Goal: Information Seeking & Learning: Learn about a topic

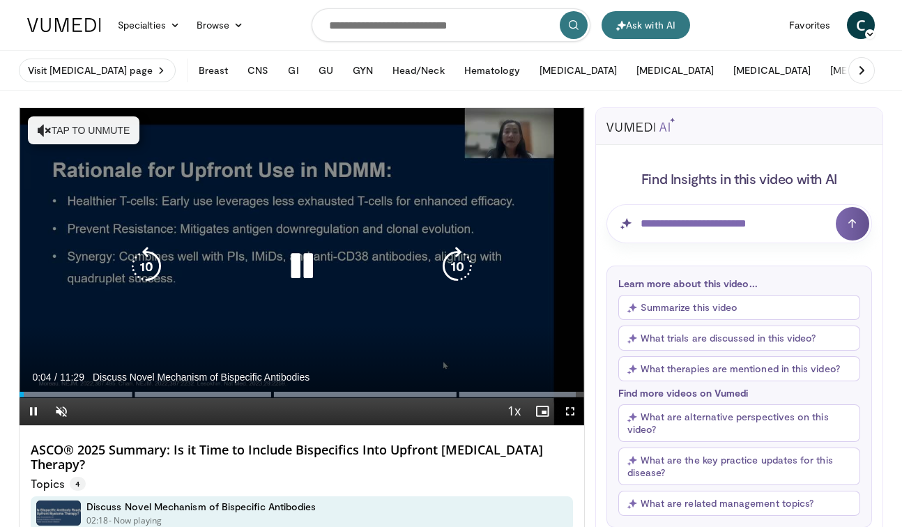
click at [307, 271] on icon "Video Player" at bounding box center [301, 266] width 39 height 39
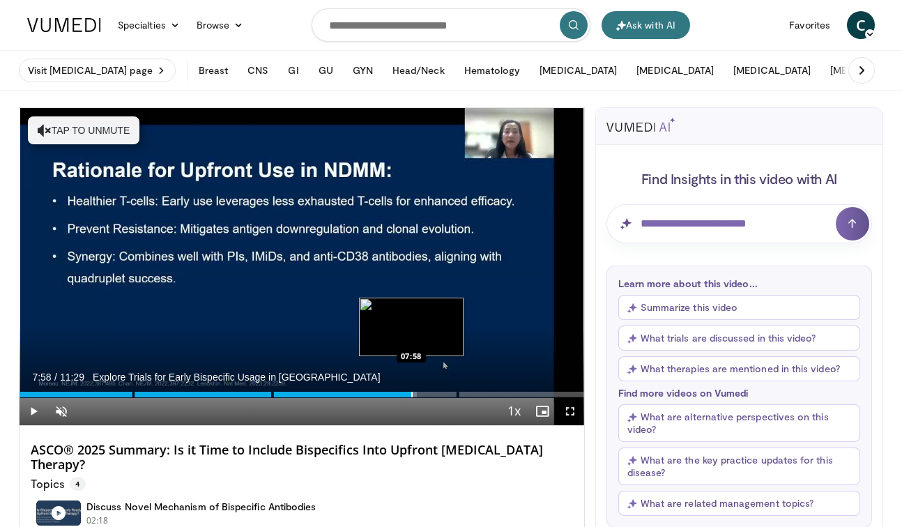
drag, startPoint x: 24, startPoint y: 394, endPoint x: 411, endPoint y: 395, distance: 386.8
click at [411, 395] on div "Progress Bar" at bounding box center [411, 395] width 1 height 6
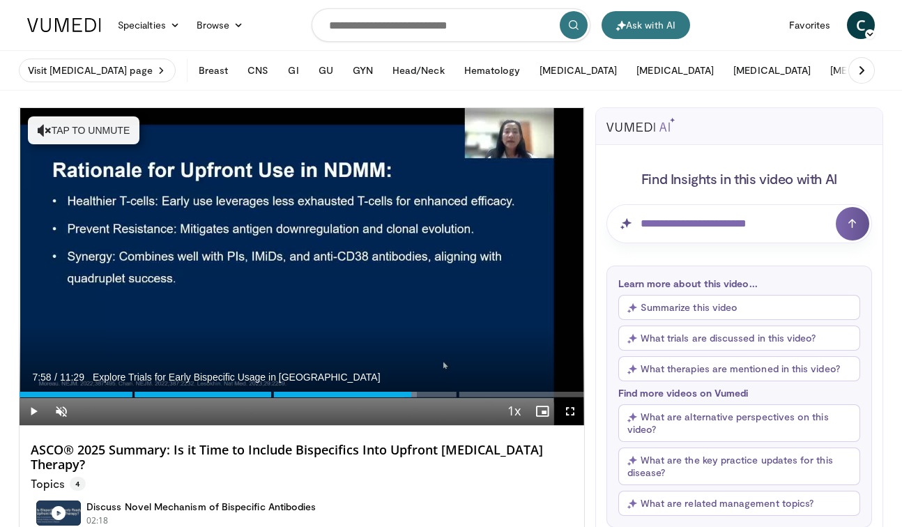
click at [36, 411] on span "Video Player" at bounding box center [34, 411] width 28 height 28
click at [63, 413] on span "Video Player" at bounding box center [61, 411] width 28 height 28
drag, startPoint x: 118, startPoint y: 413, endPoint x: 91, endPoint y: 412, distance: 27.9
click at [91, 412] on div "Volume Level" at bounding box center [85, 410] width 12 height 5
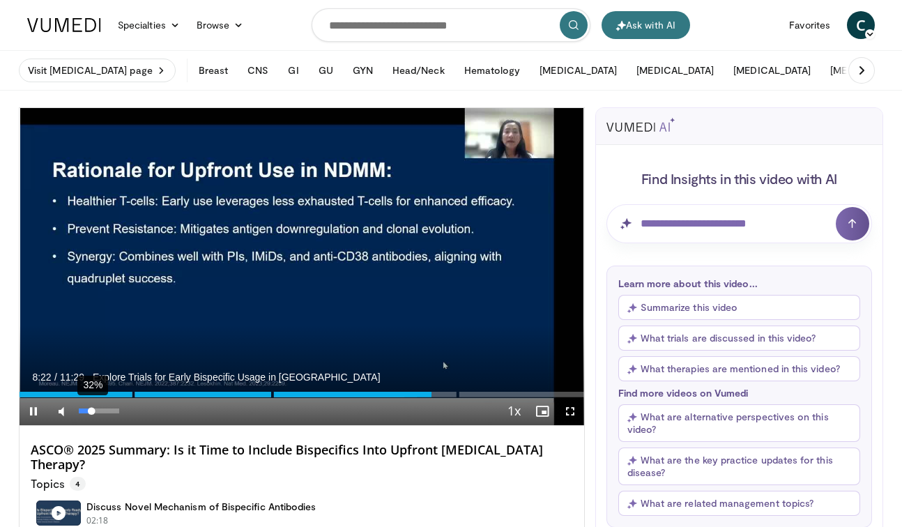
click at [91, 408] on div "Volume Level" at bounding box center [85, 410] width 13 height 5
click at [37, 411] on span "Video Player" at bounding box center [34, 411] width 28 height 28
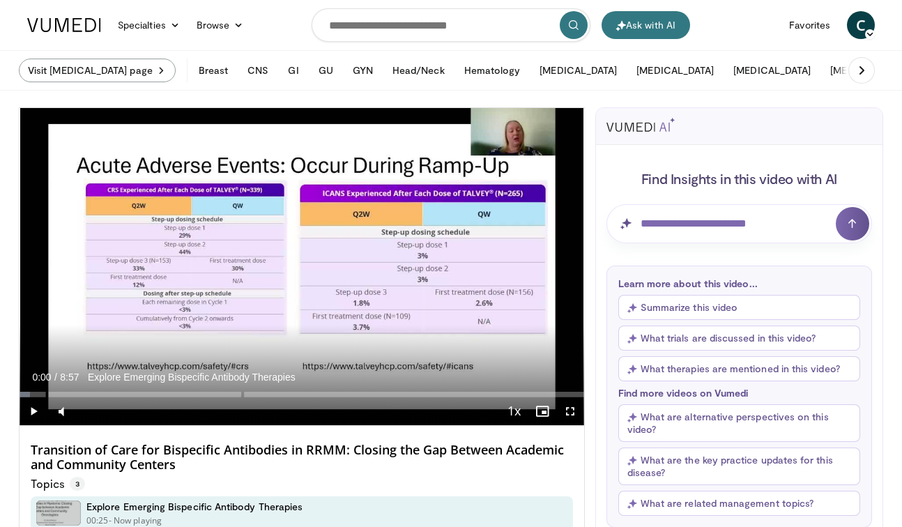
click at [100, 71] on link "Visit [MEDICAL_DATA] page" at bounding box center [97, 71] width 157 height 24
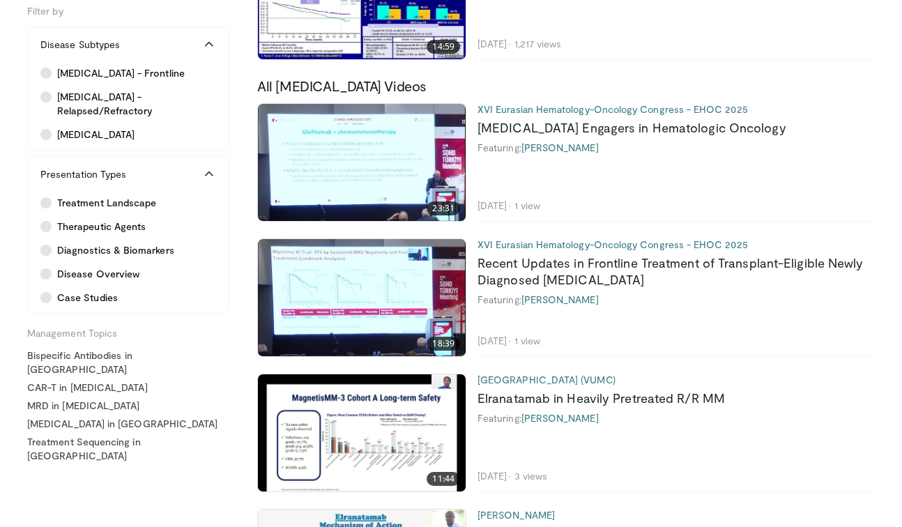
scroll to position [434, 0]
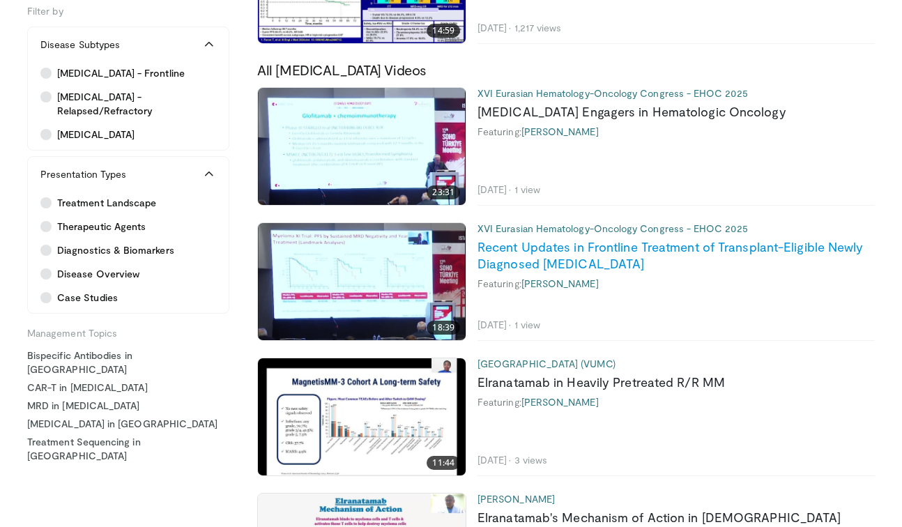
click at [524, 263] on link "Recent Updates in Frontline Treatment of Transplant-Eligible Newly Diagnosed Mu…" at bounding box center [670, 255] width 386 height 32
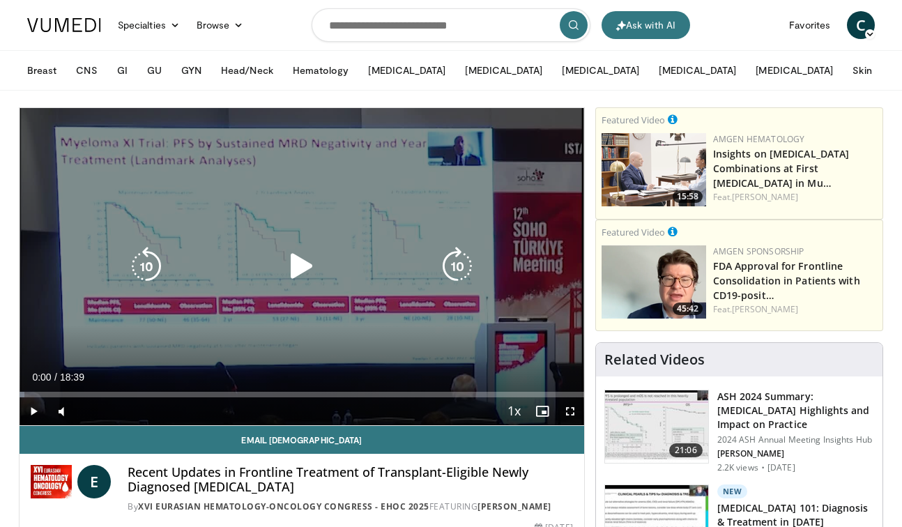
click at [302, 268] on icon "Video Player" at bounding box center [301, 266] width 39 height 39
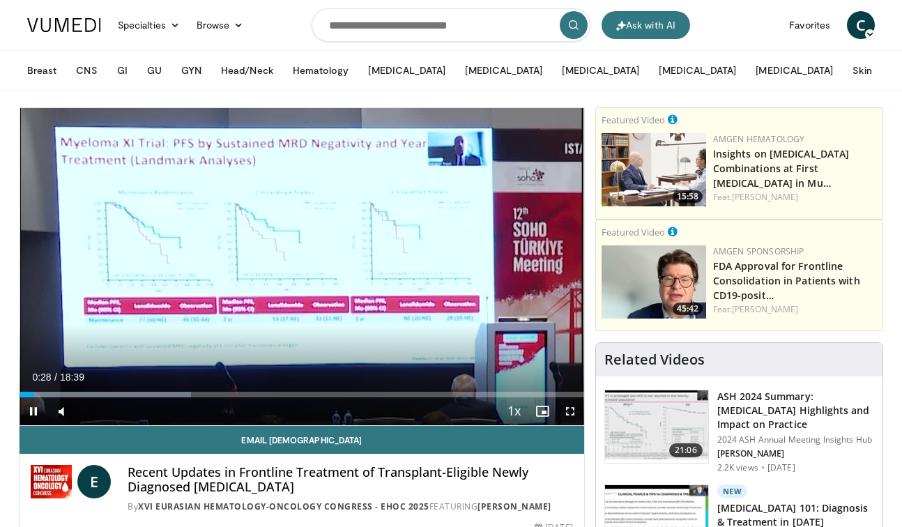
click at [566, 410] on span "Video Player" at bounding box center [570, 411] width 28 height 28
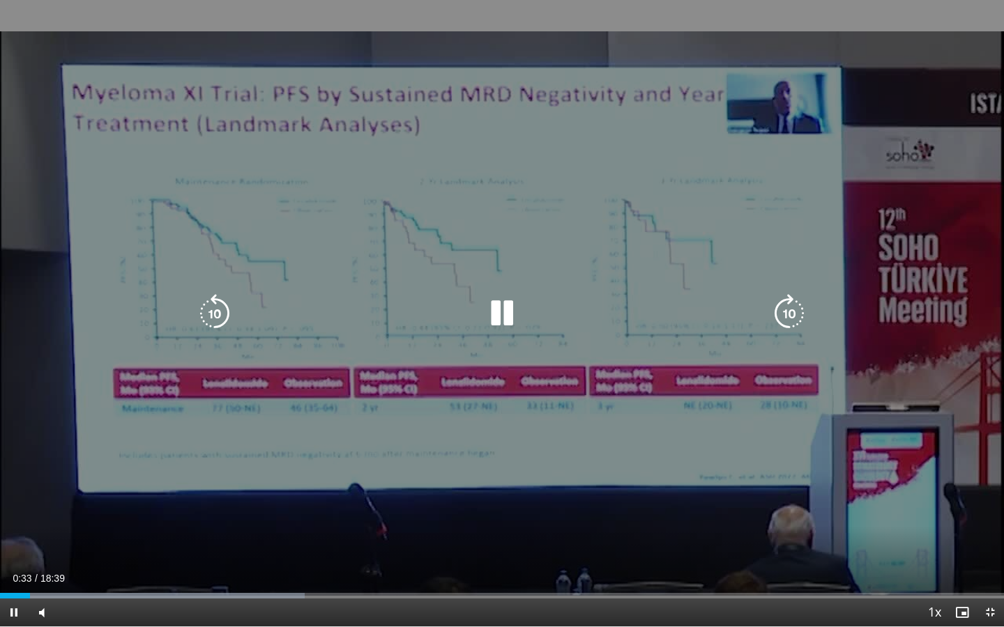
click at [893, 84] on div "10 seconds Tap to unmute" at bounding box center [502, 313] width 1004 height 627
click at [503, 318] on icon "Video Player" at bounding box center [501, 313] width 39 height 39
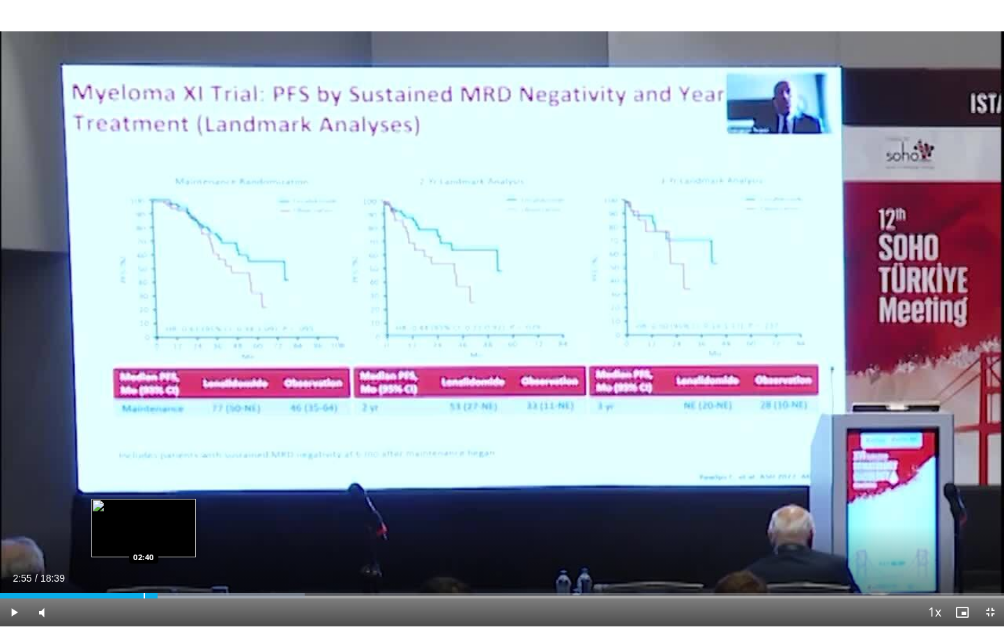
click at [144, 526] on div "Progress Bar" at bounding box center [144, 596] width 1 height 6
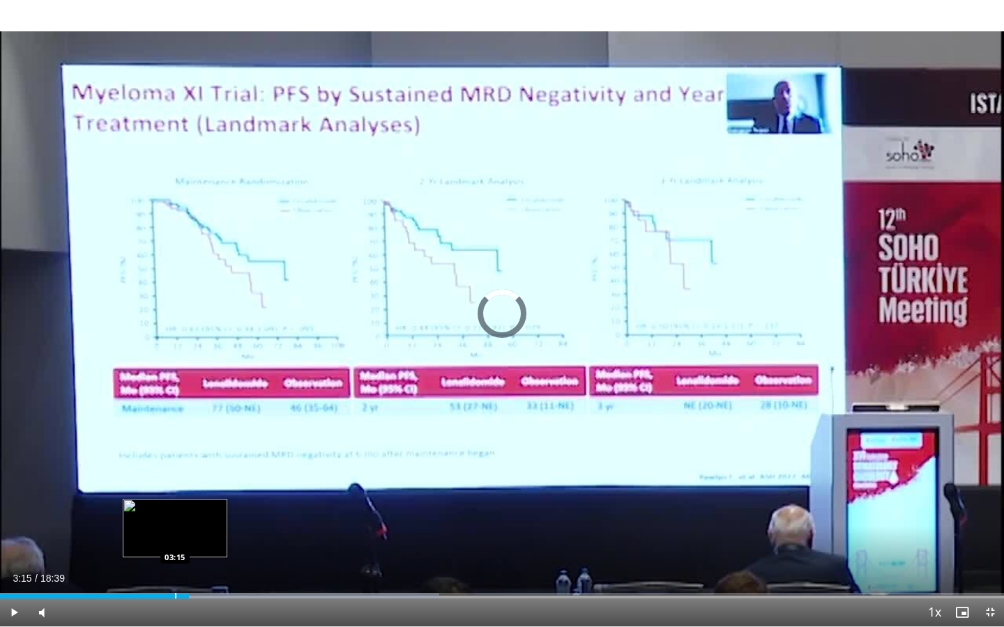
click at [175, 526] on div "Progress Bar" at bounding box center [175, 596] width 1 height 6
click at [172, 526] on video-js "**********" at bounding box center [502, 313] width 1004 height 627
click at [160, 526] on div "Progress Bar" at bounding box center [160, 596] width 1 height 6
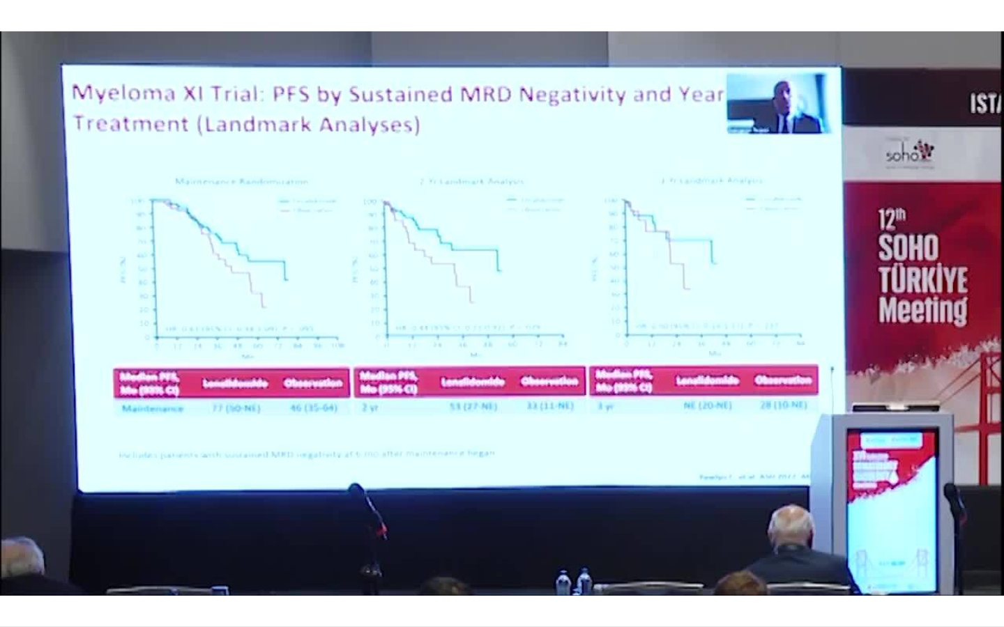
click at [652, 526] on video-js "**********" at bounding box center [502, 313] width 1004 height 627
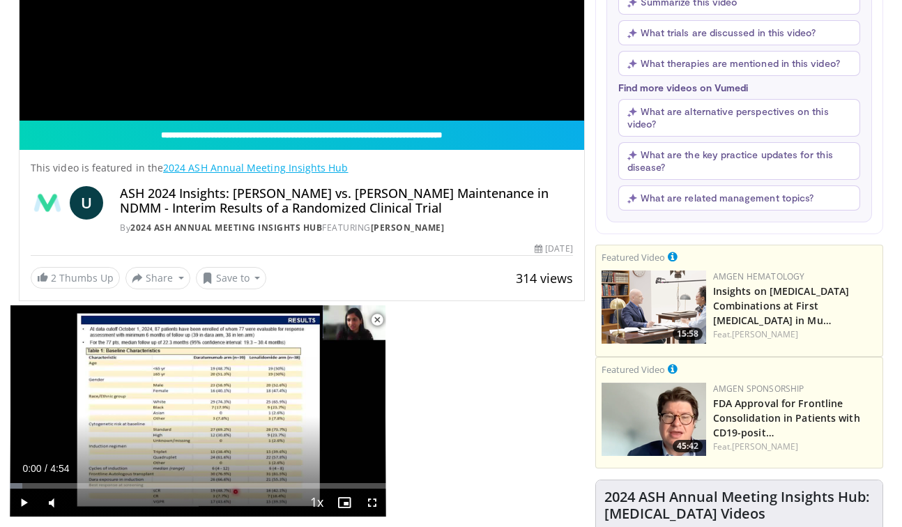
scroll to position [311, 0]
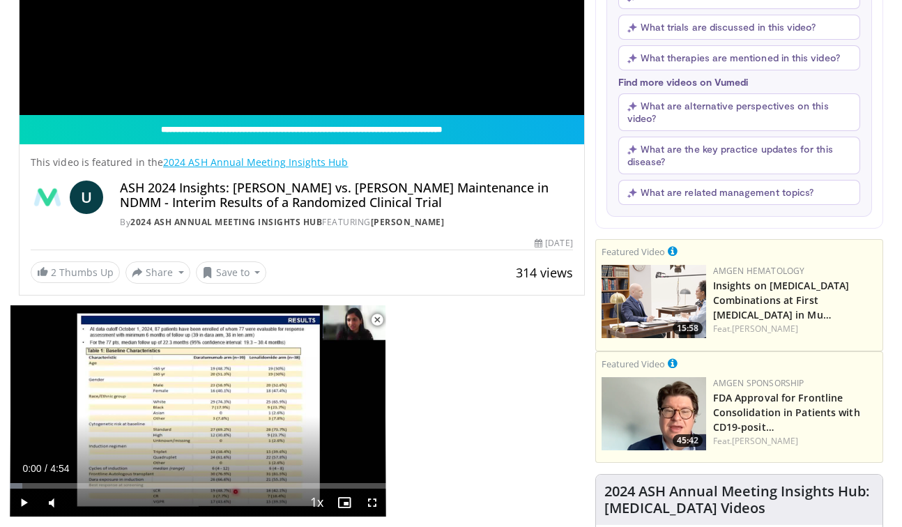
click at [378, 319] on span "Video Player" at bounding box center [377, 320] width 28 height 28
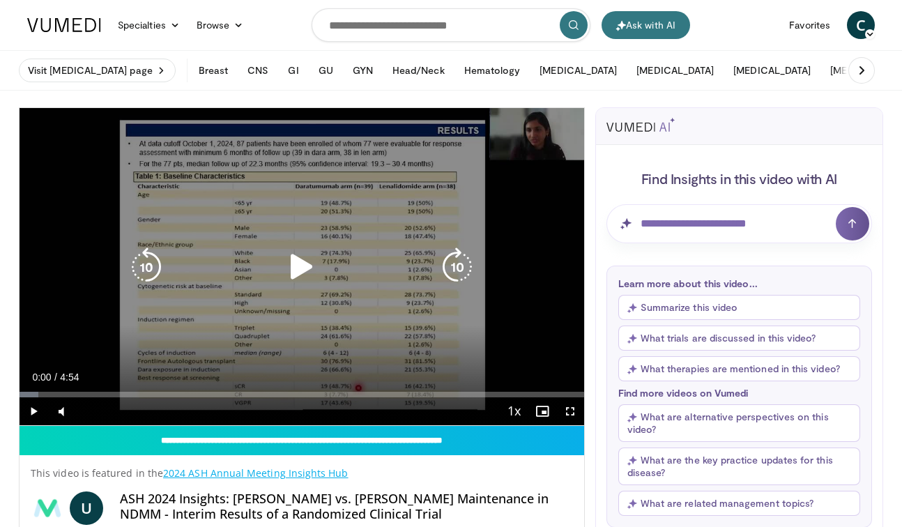
scroll to position [0, 0]
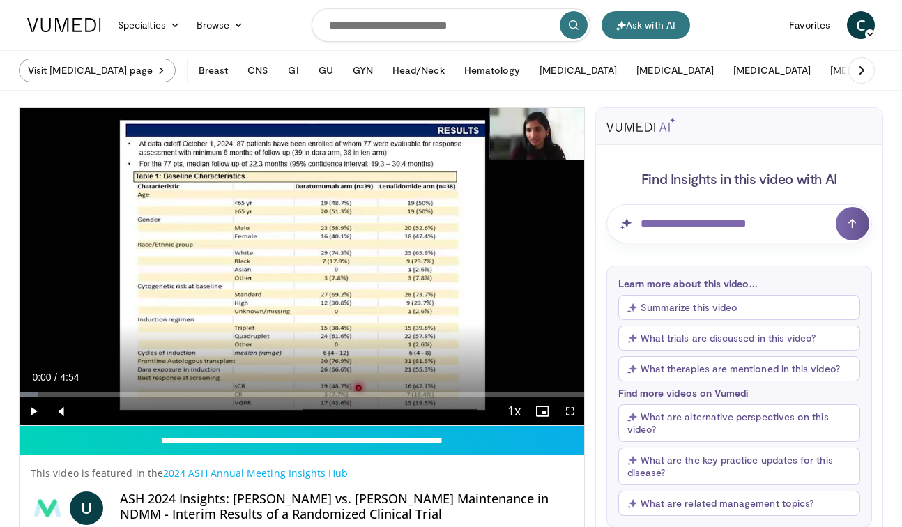
click at [96, 61] on link "Visit Myeloma page" at bounding box center [97, 71] width 157 height 24
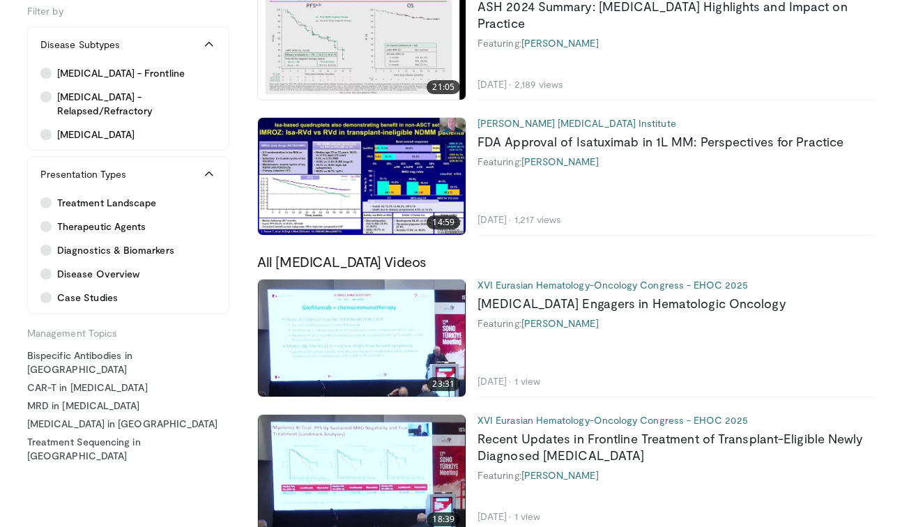
scroll to position [236, 0]
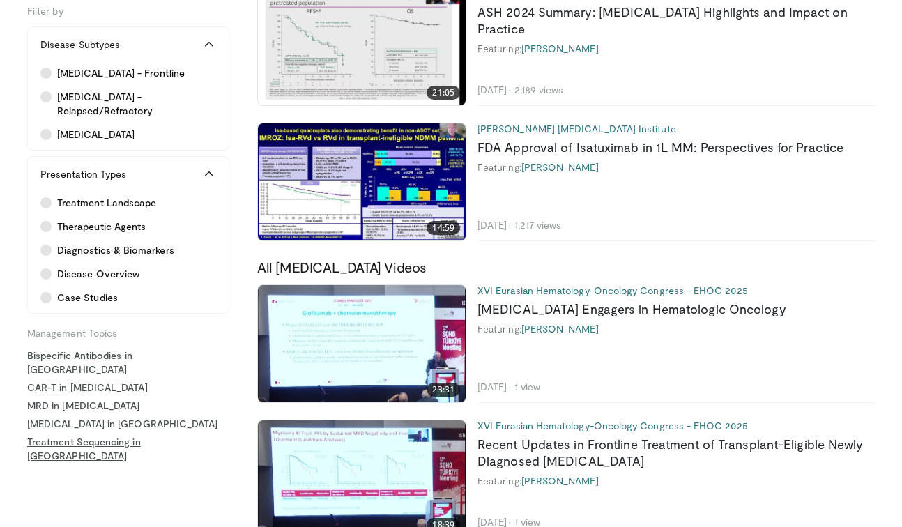
click at [111, 435] on link "Treatment Sequencing in [GEOGRAPHIC_DATA]" at bounding box center [128, 449] width 202 height 28
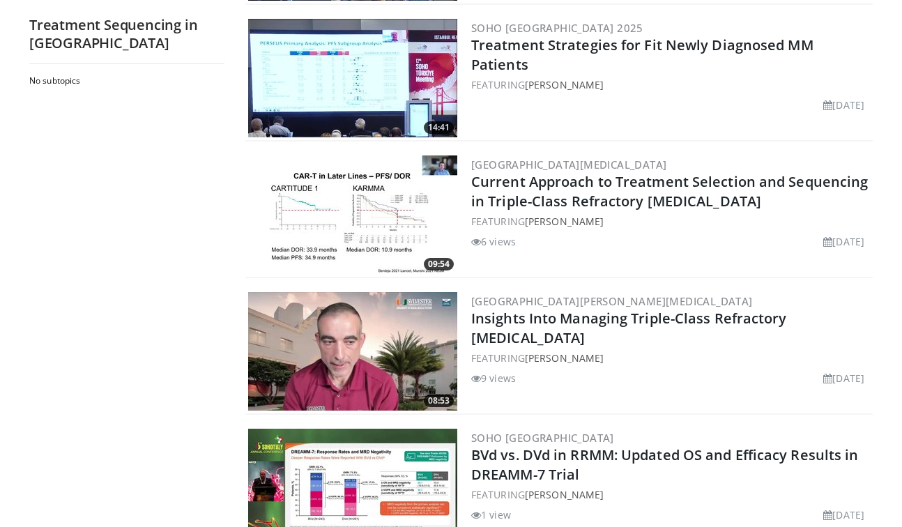
scroll to position [550, 0]
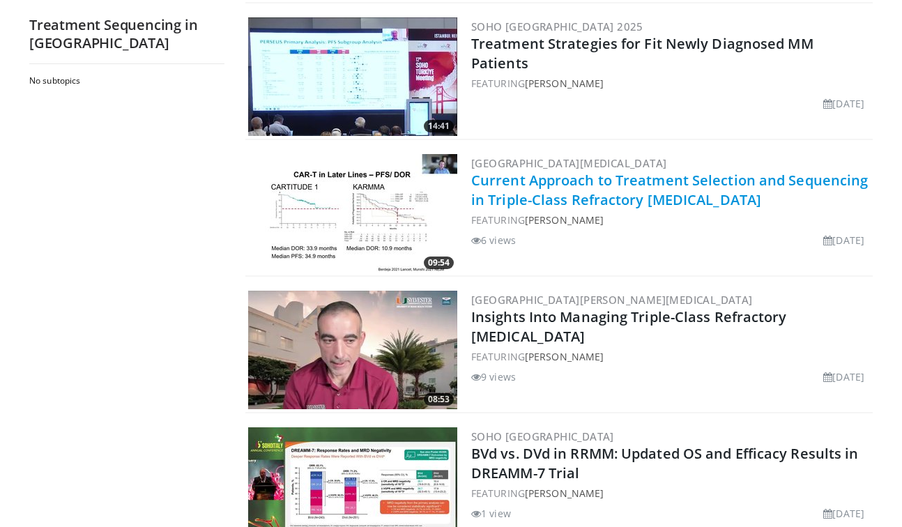
click at [559, 194] on link "Current Approach to Treatment Selection and Sequencing in Triple-Class Refracto…" at bounding box center [669, 190] width 397 height 38
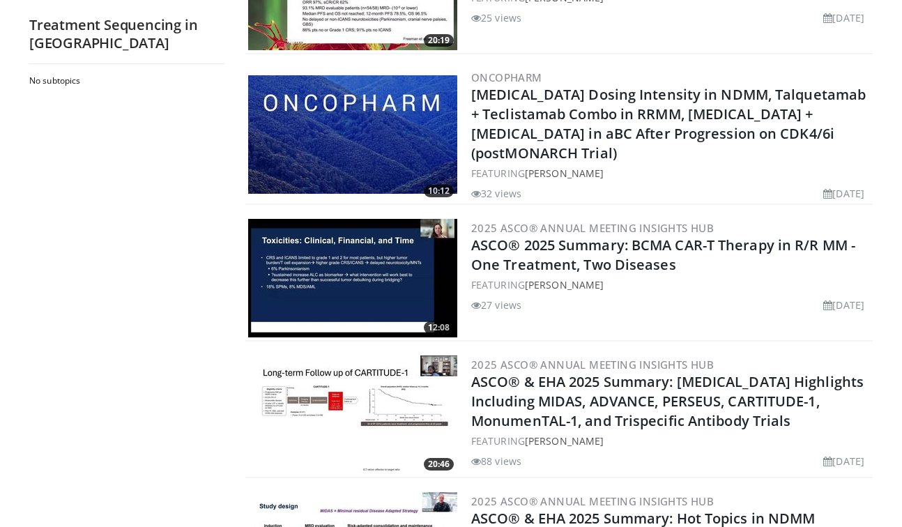
scroll to position [1457, 0]
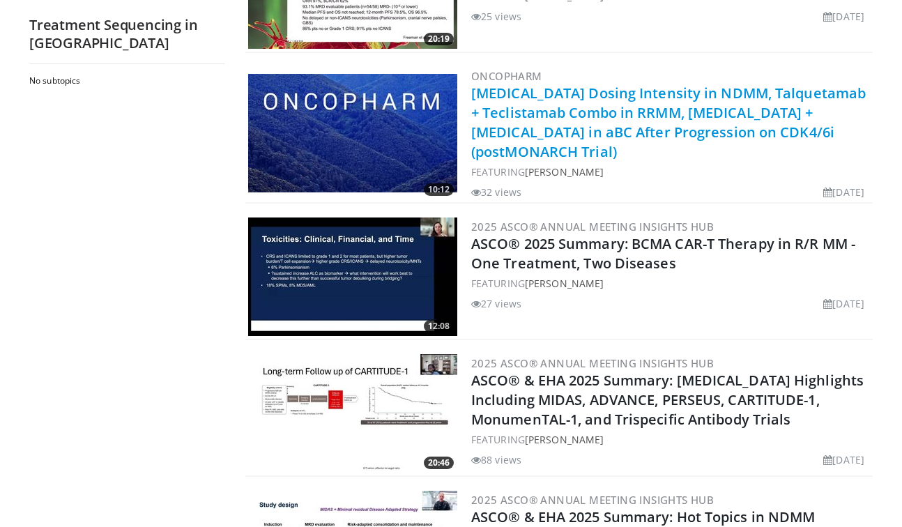
click at [526, 98] on link "[MEDICAL_DATA] Dosing Intensity in NDMM, Talquetamab + Teclistamab Combo in RRM…" at bounding box center [668, 122] width 394 height 77
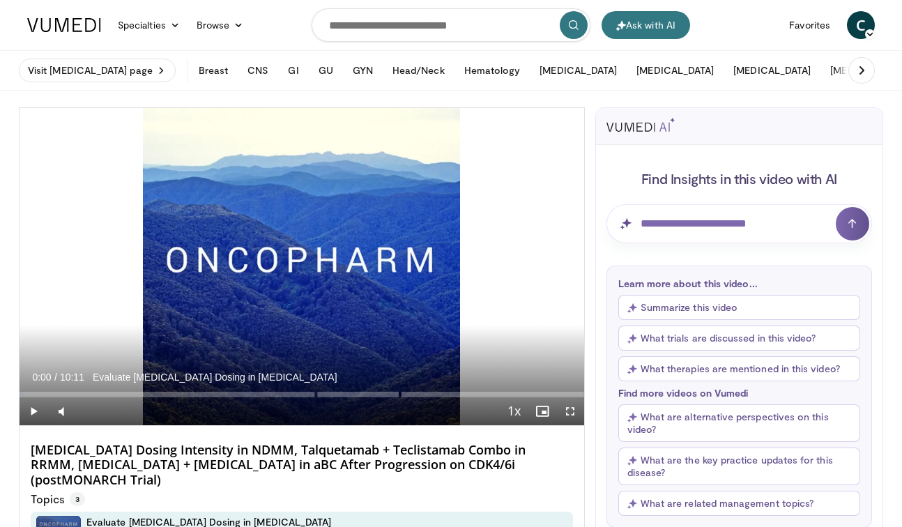
click at [38, 411] on span "Video Player" at bounding box center [34, 411] width 28 height 28
click at [571, 412] on div "10 seconds Tap to unmute" at bounding box center [302, 266] width 565 height 317
click at [572, 411] on span "Video Player" at bounding box center [570, 411] width 28 height 28
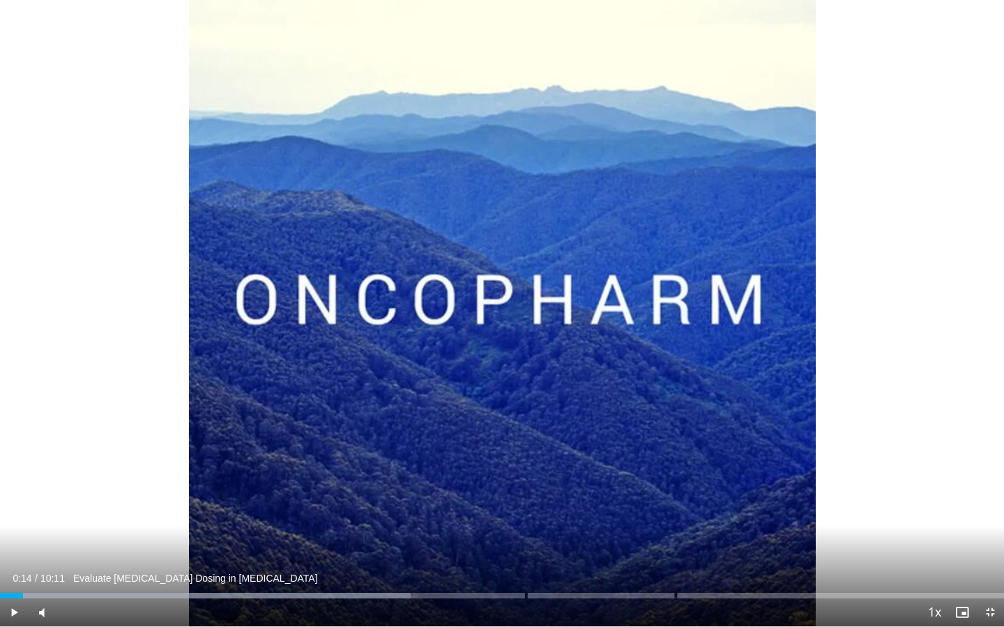
click at [17, 526] on span "Video Player" at bounding box center [14, 613] width 28 height 28
click at [668, 526] on p "Evaluate Dexamethasone Dosing in Multiple Myeloma" at bounding box center [469, 578] width 793 height 13
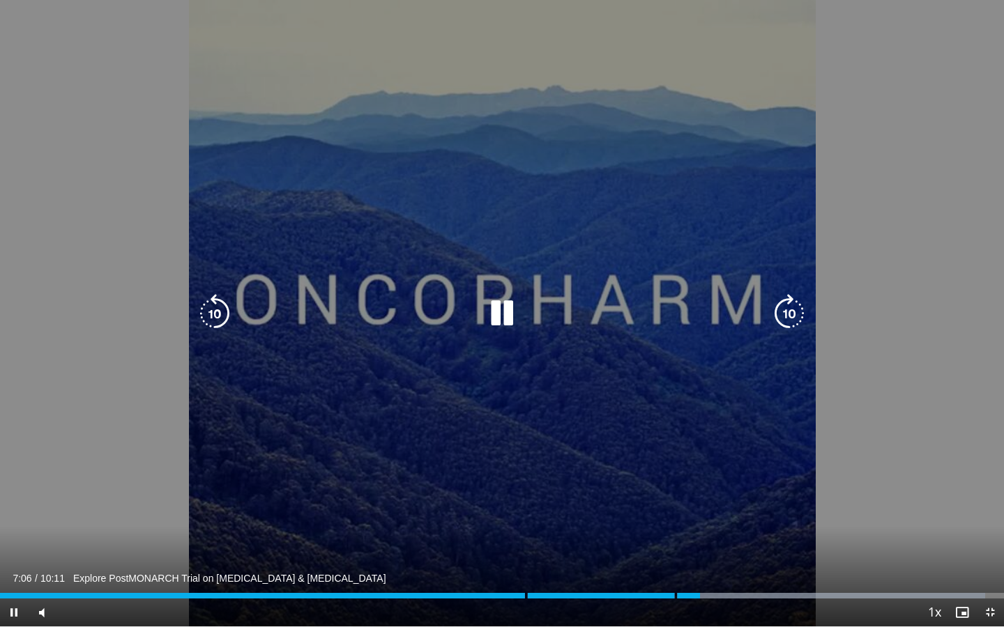
click at [92, 238] on div "10 seconds Tap to unmute" at bounding box center [502, 313] width 1004 height 627
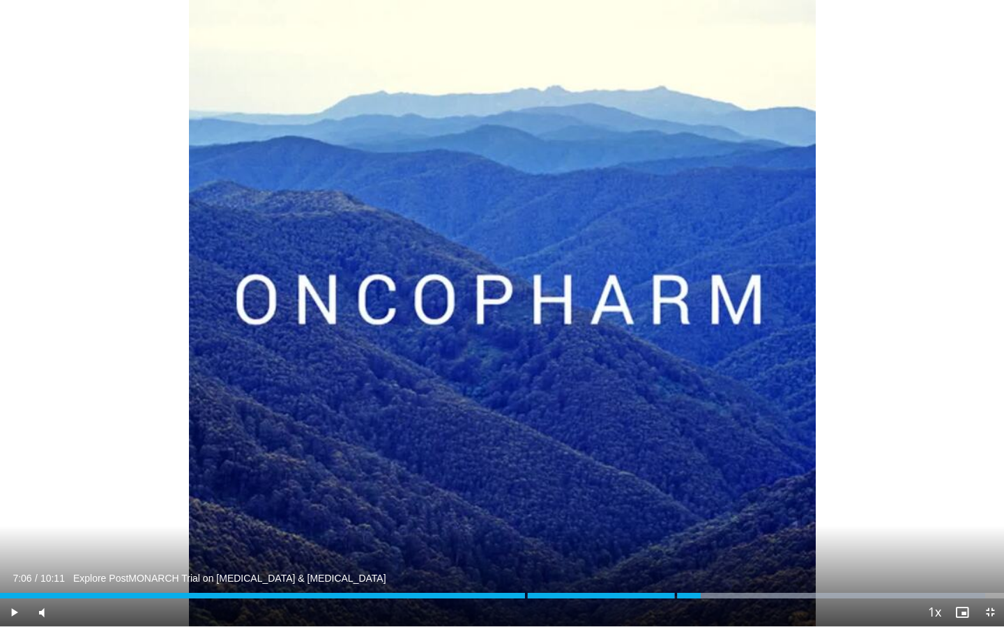
click at [16, 526] on span "Video Player" at bounding box center [14, 613] width 28 height 28
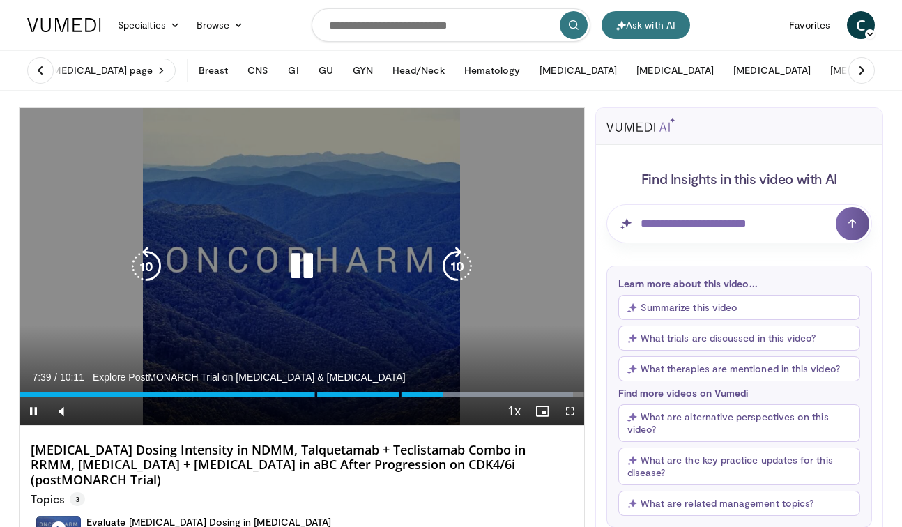
click at [297, 277] on icon "Video Player" at bounding box center [301, 266] width 39 height 39
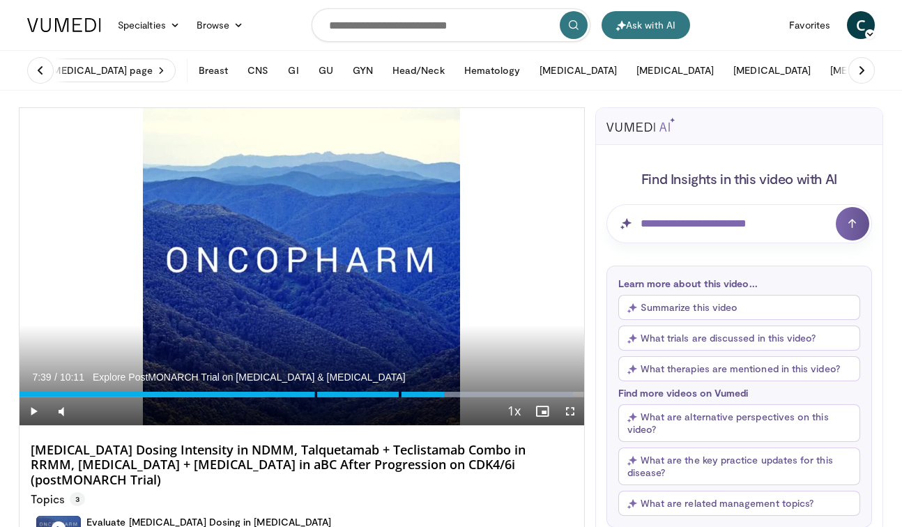
click at [40, 70] on icon at bounding box center [40, 70] width 14 height 14
click at [482, 72] on button "Hematology" at bounding box center [492, 70] width 73 height 28
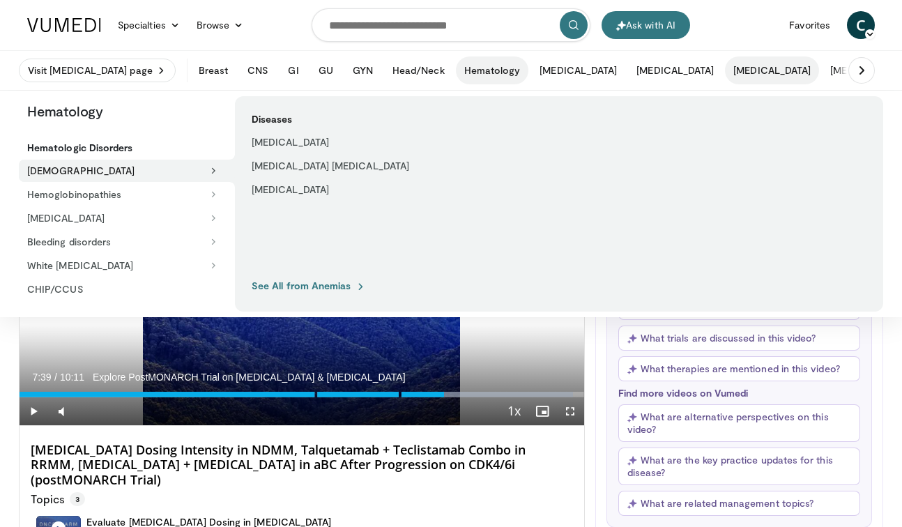
click at [725, 68] on button "[MEDICAL_DATA]" at bounding box center [772, 70] width 94 height 28
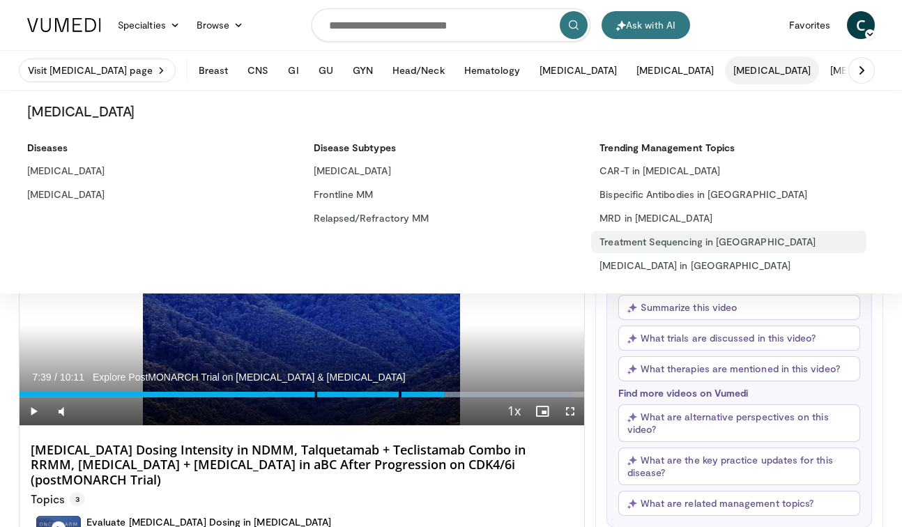
click at [644, 243] on link "Treatment Sequencing in [GEOGRAPHIC_DATA]" at bounding box center [728, 242] width 275 height 22
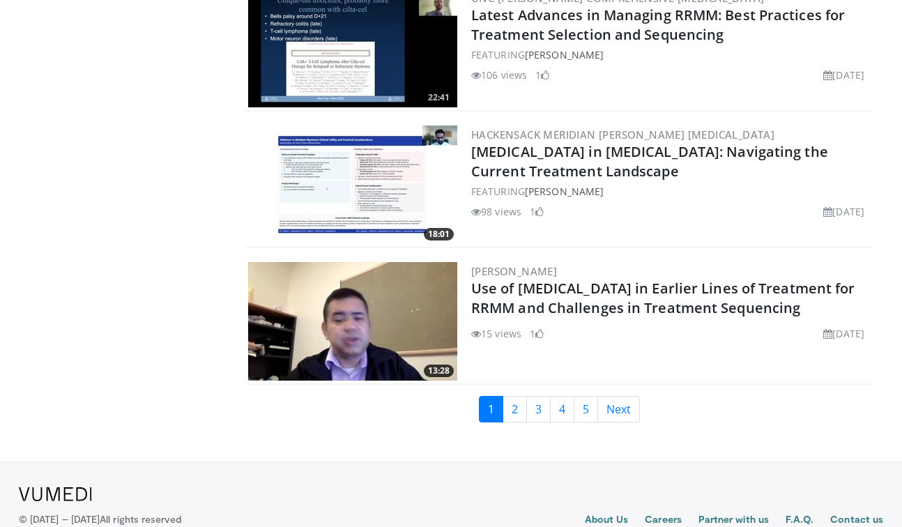
scroll to position [3193, 0]
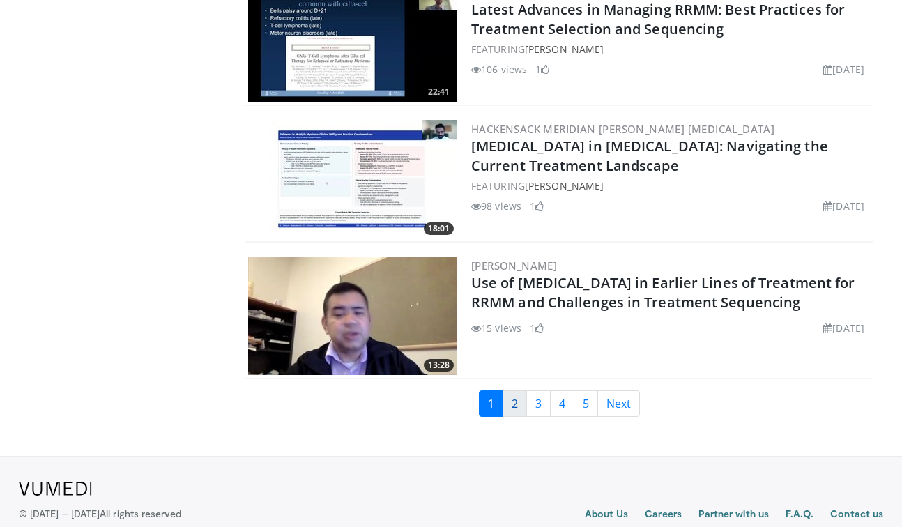
click at [515, 397] on link "2" at bounding box center [515, 403] width 24 height 26
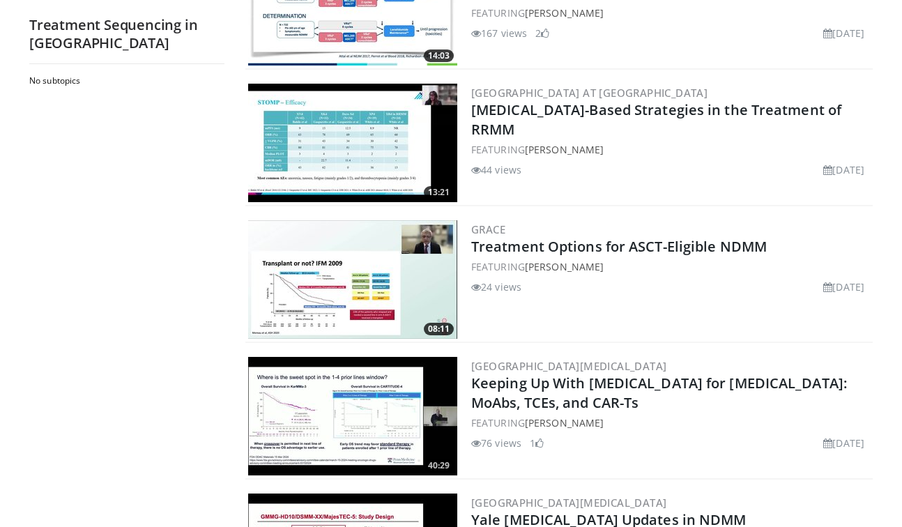
scroll to position [485, 0]
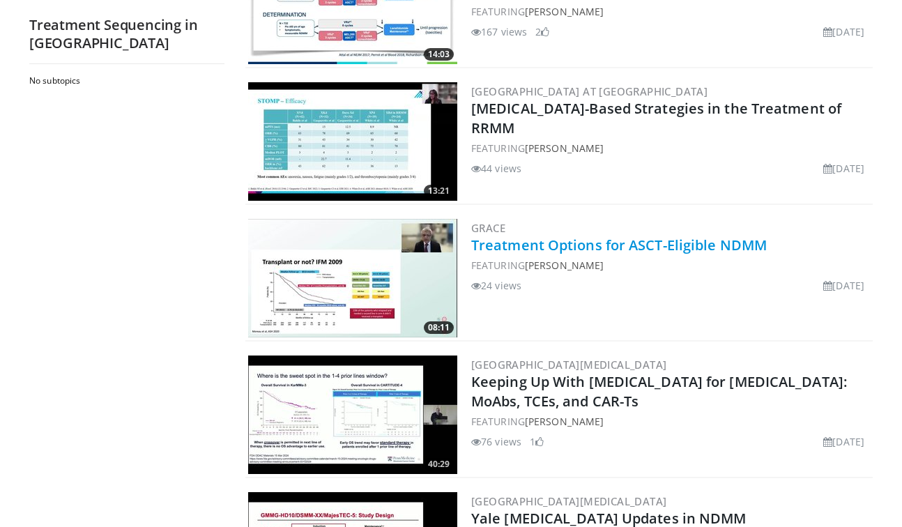
click at [599, 247] on link "Treatment Options for ASCT-Eligible NDMM" at bounding box center [619, 245] width 296 height 19
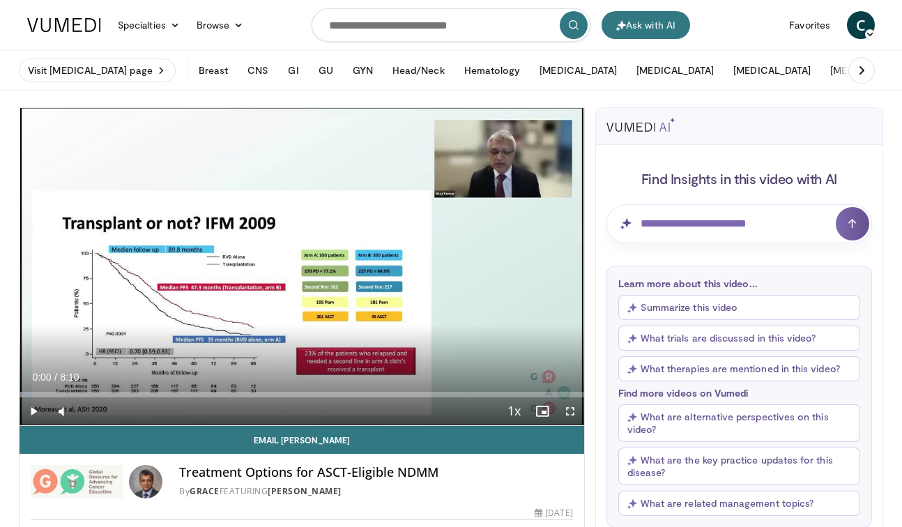
click at [31, 417] on span "Video Player" at bounding box center [34, 411] width 28 height 28
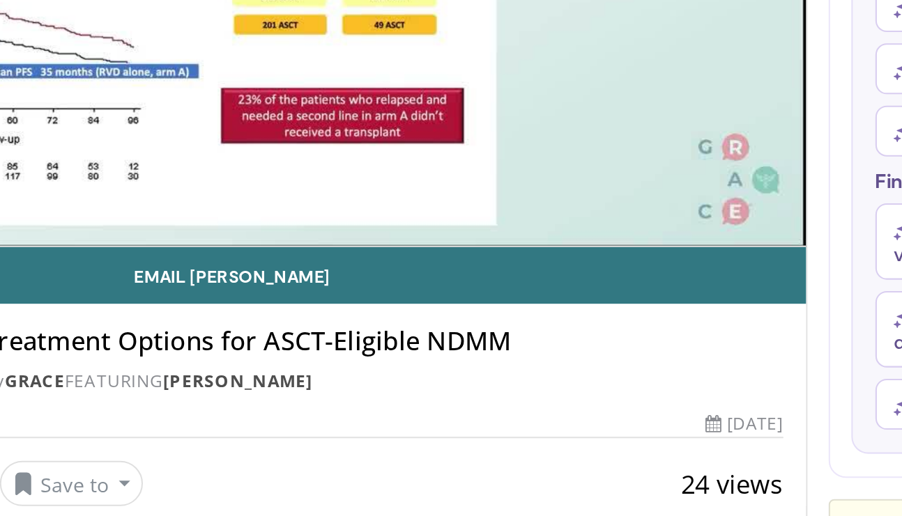
scroll to position [41, 0]
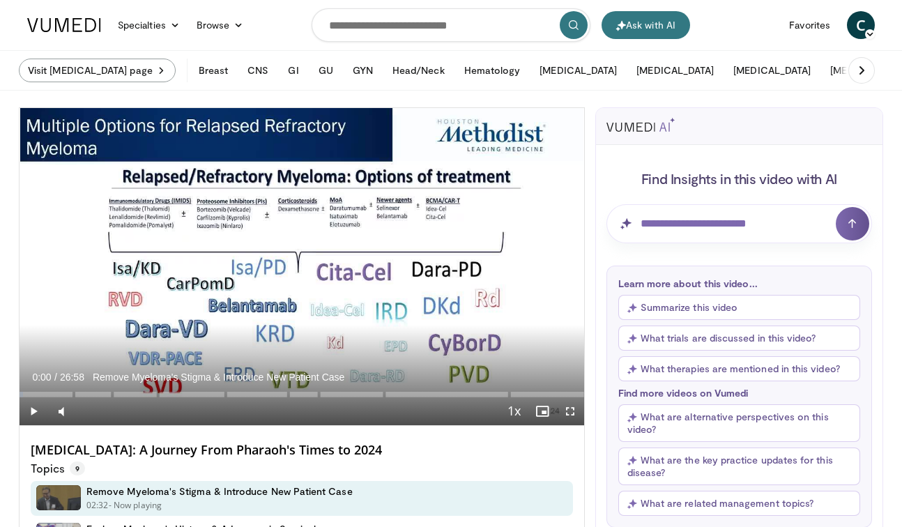
click at [71, 68] on link "Visit [MEDICAL_DATA] page" at bounding box center [97, 71] width 157 height 24
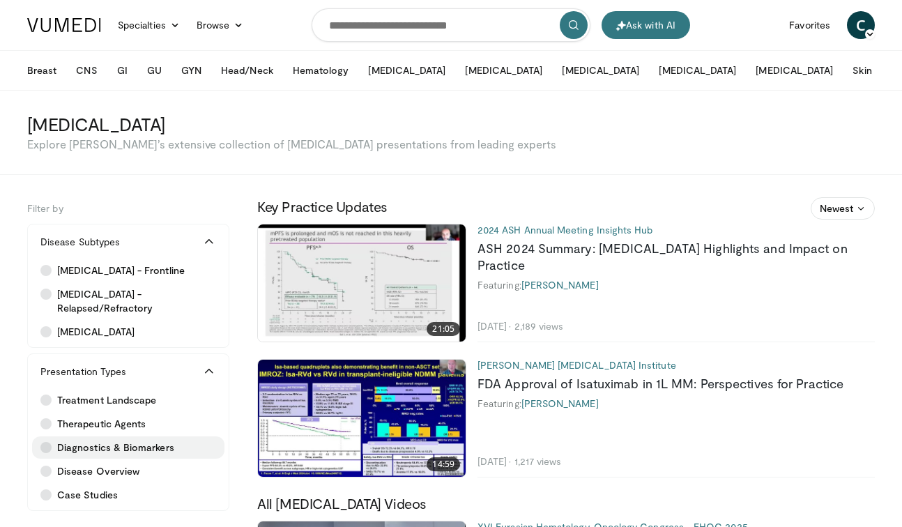
click at [107, 443] on span "Diagnostics & Biomarkers" at bounding box center [115, 447] width 117 height 14
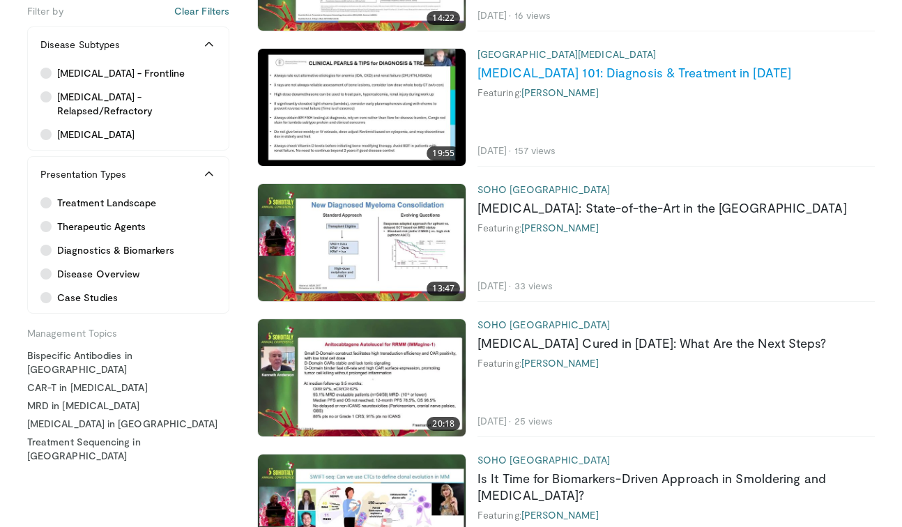
scroll to position [457, 0]
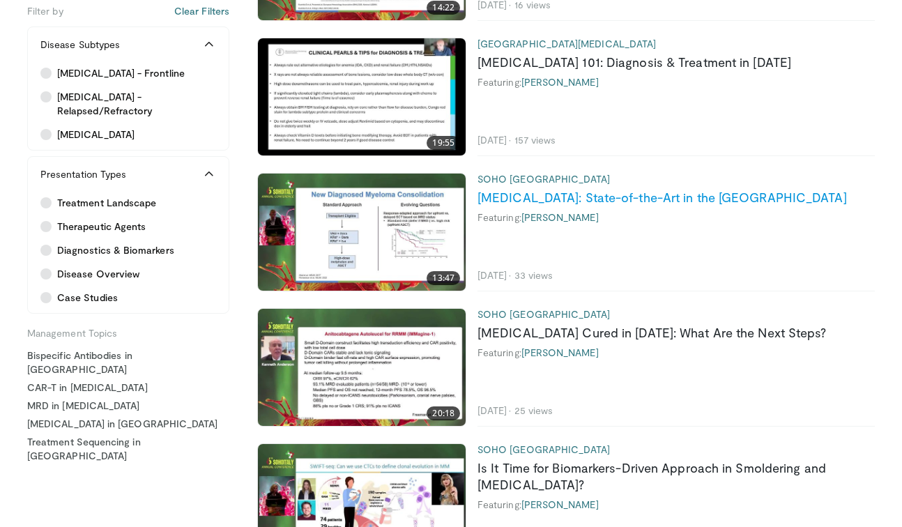
click at [616, 200] on link "[MEDICAL_DATA]: State-of-the-Art in the [GEOGRAPHIC_DATA]" at bounding box center [661, 197] width 369 height 15
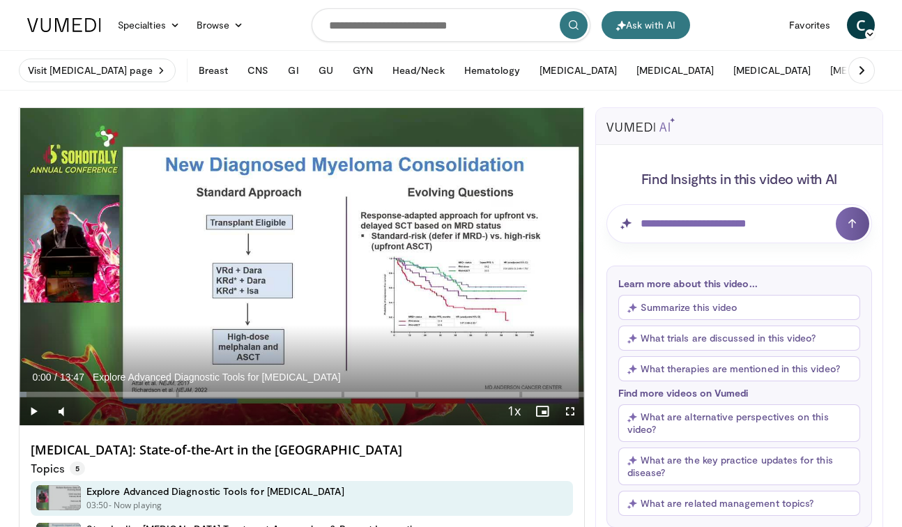
click at [34, 403] on span "Video Player" at bounding box center [34, 411] width 28 height 28
drag, startPoint x: 91, startPoint y: 412, endPoint x: 123, endPoint y: 411, distance: 31.4
click at [118, 411] on div "Volume Level" at bounding box center [99, 410] width 40 height 5
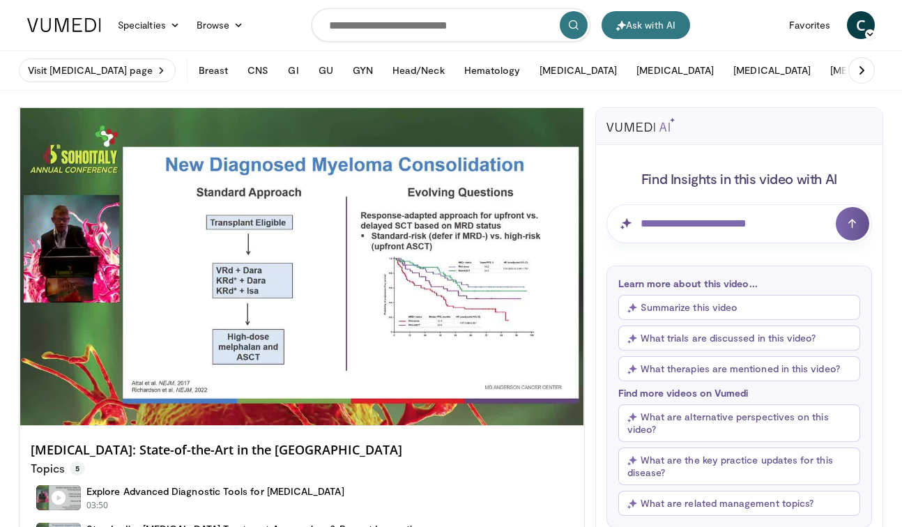
click at [152, 407] on div "10 seconds Tap to unmute" at bounding box center [302, 266] width 565 height 317
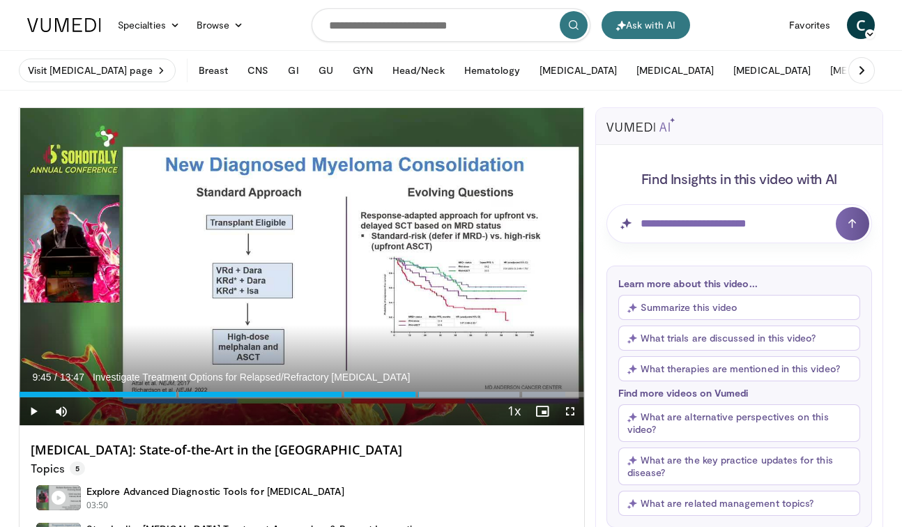
click at [34, 411] on span "Video Player" at bounding box center [34, 411] width 28 height 28
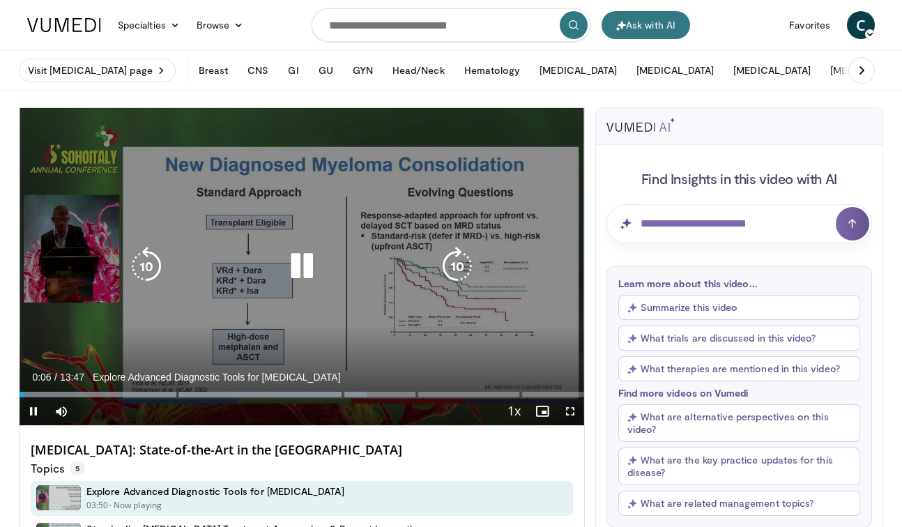
click at [264, 264] on div "Video Player" at bounding box center [301, 266] width 339 height 28
click at [319, 286] on div "10 seconds Tap to unmute" at bounding box center [302, 266] width 565 height 317
click at [390, 296] on div "10 seconds Tap to unmute" at bounding box center [302, 266] width 565 height 317
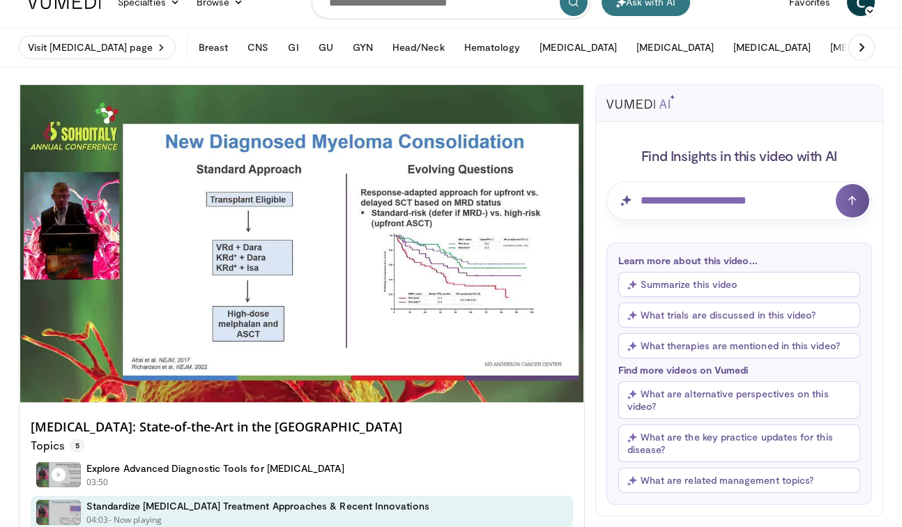
scroll to position [24, 0]
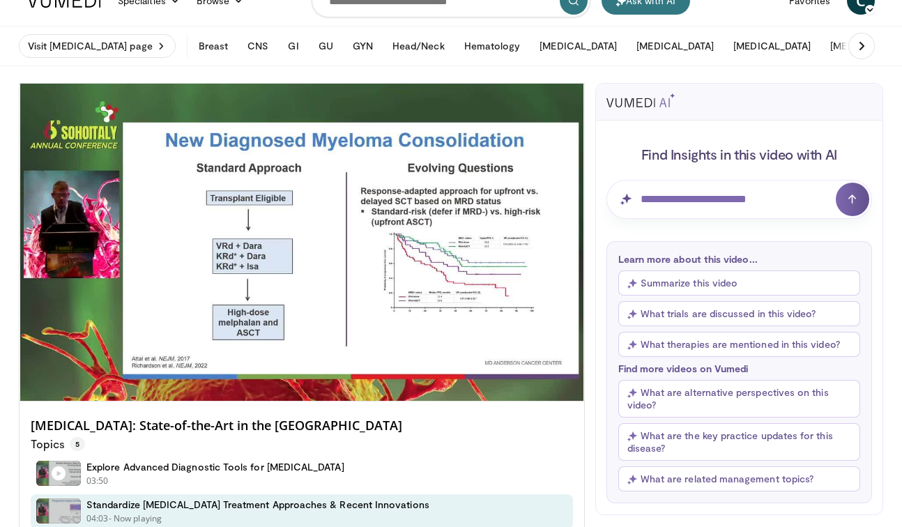
click at [329, 442] on div "Topics 5" at bounding box center [302, 442] width 542 height 18
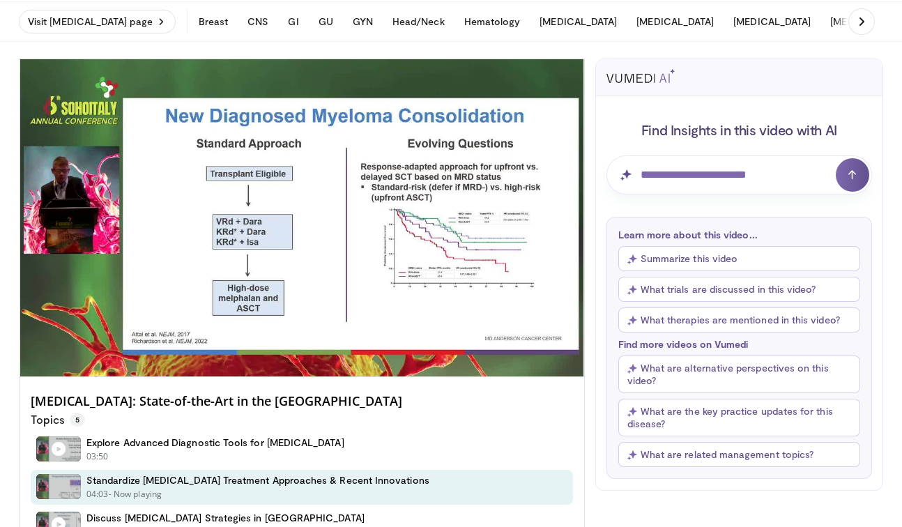
scroll to position [49, 0]
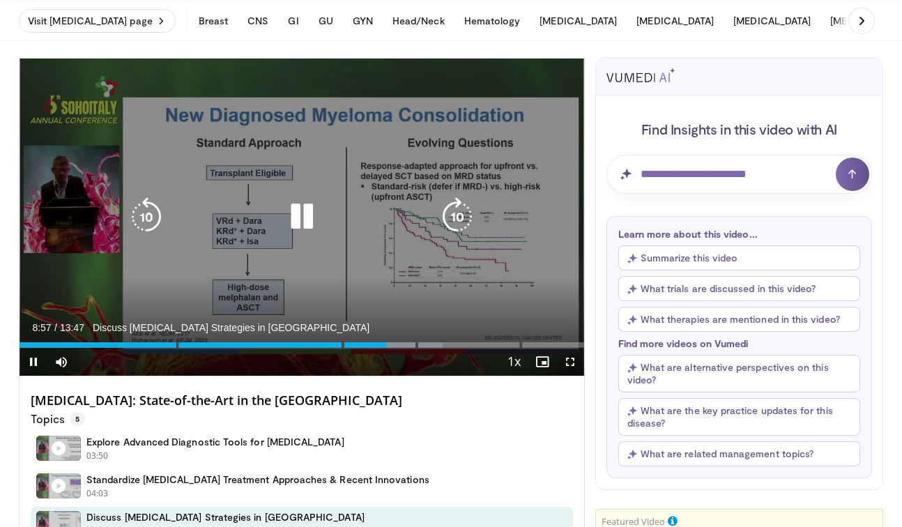
click at [295, 220] on icon "Video Player" at bounding box center [301, 216] width 39 height 39
